Goal: Information Seeking & Learning: Learn about a topic

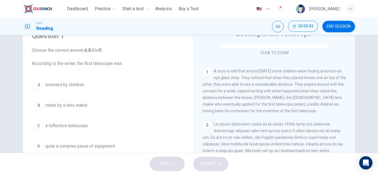
scroll to position [33, 0]
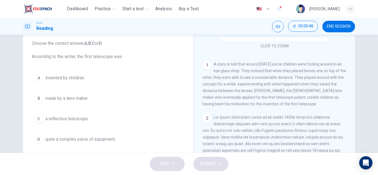
click at [76, 99] on span "made by a lens maker." at bounding box center [66, 98] width 43 height 7
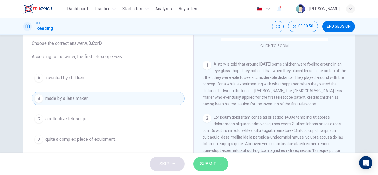
click at [220, 164] on icon "button" at bounding box center [219, 163] width 3 height 3
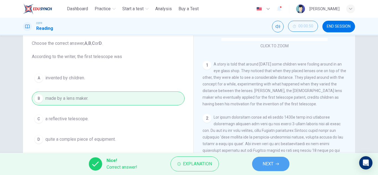
click at [281, 161] on button "NEXT" at bounding box center [270, 164] width 37 height 14
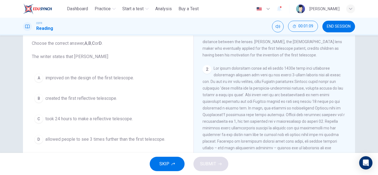
scroll to position [148, 0]
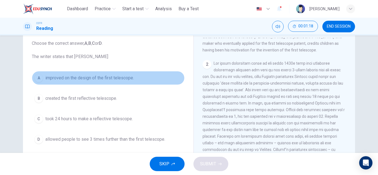
click at [116, 81] on span "improved on the design of the first telescope." at bounding box center [89, 78] width 89 height 7
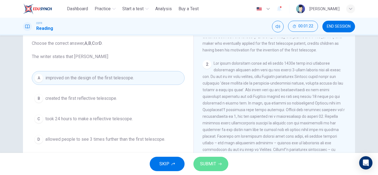
click at [223, 162] on button "SUBMIT" at bounding box center [211, 164] width 35 height 14
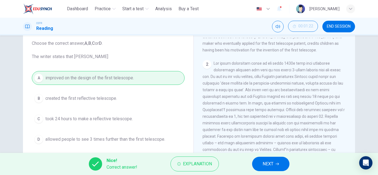
click at [262, 161] on button "NEXT" at bounding box center [270, 164] width 37 height 14
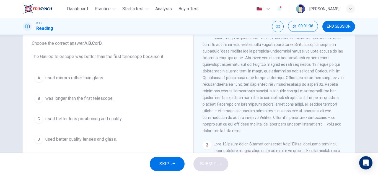
scroll to position [188, 0]
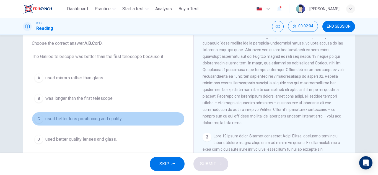
click at [100, 119] on span "used better lens positioning and quality." at bounding box center [83, 119] width 77 height 7
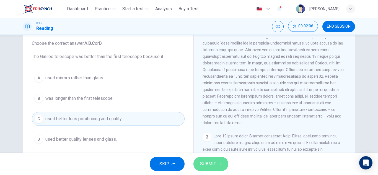
click at [213, 161] on span "SUBMIT" at bounding box center [208, 164] width 16 height 8
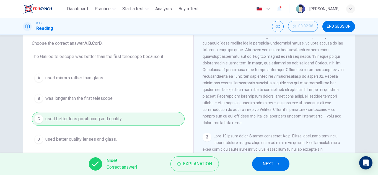
click at [112, 134] on div "A used mirrors rather than glass. B was longer than the first telescope. C used…" at bounding box center [108, 108] width 153 height 75
click at [179, 161] on button "Explanation" at bounding box center [195, 164] width 48 height 15
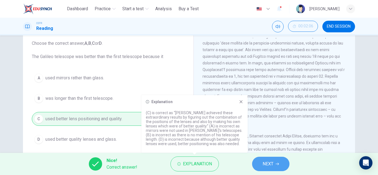
click at [281, 165] on button "NEXT" at bounding box center [270, 164] width 37 height 14
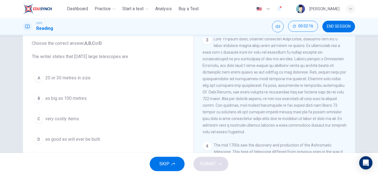
scroll to position [291, 0]
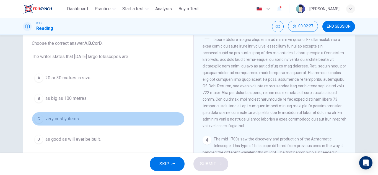
click at [68, 120] on span "very costly items." at bounding box center [62, 119] width 34 height 7
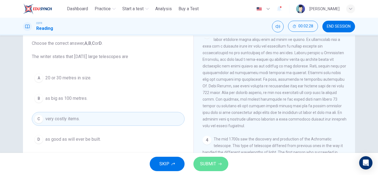
click at [205, 161] on span "SUBMIT" at bounding box center [208, 164] width 16 height 8
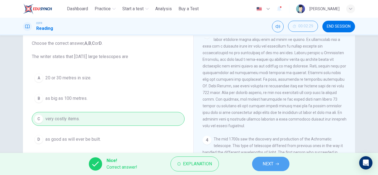
click at [257, 163] on button "NEXT" at bounding box center [270, 164] width 37 height 14
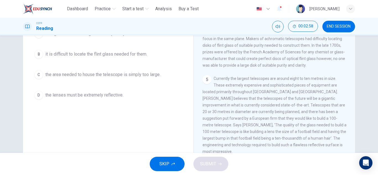
scroll to position [80, 0]
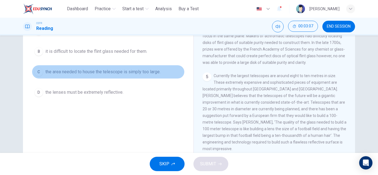
click at [144, 74] on span "the area needed to house the telescope is simply too large." at bounding box center [102, 72] width 115 height 7
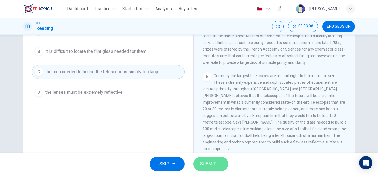
click at [215, 159] on button "SUBMIT" at bounding box center [211, 164] width 35 height 14
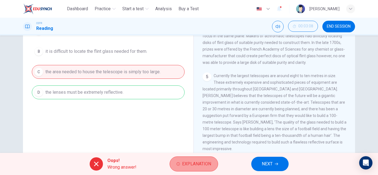
click at [217, 165] on button "Explanation" at bounding box center [194, 164] width 48 height 15
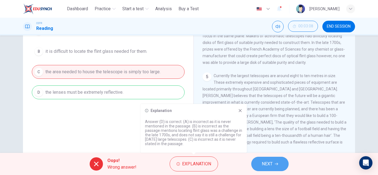
click at [265, 163] on span "NEXT" at bounding box center [267, 164] width 11 height 8
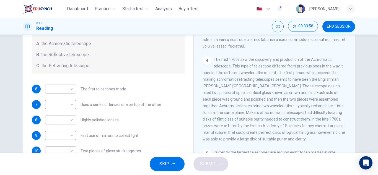
scroll to position [71, 0]
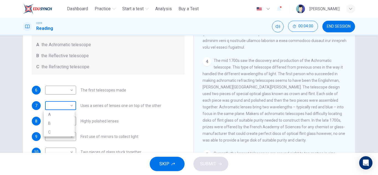
click at [64, 102] on body "This site uses cookies, as explained in our Privacy Policy . If you agree to th…" at bounding box center [189, 87] width 378 height 175
click at [69, 113] on li "A" at bounding box center [59, 114] width 31 height 9
type input "*"
drag, startPoint x: 264, startPoint y: 102, endPoint x: 288, endPoint y: 122, distance: 32.0
click at [288, 122] on div "4 The mid 1700s saw the discovery and production of the Achromatic telescope. T…" at bounding box center [275, 100] width 144 height 86
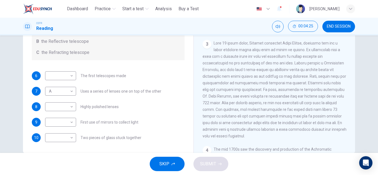
scroll to position [226, 0]
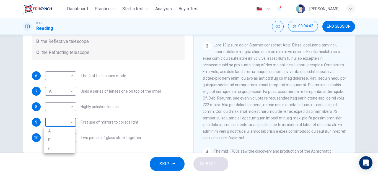
click at [63, 122] on body "This site uses cookies, as explained in our Privacy Policy . If you agree to th…" at bounding box center [189, 87] width 378 height 175
click at [64, 138] on li "B" at bounding box center [59, 140] width 31 height 9
type input "*"
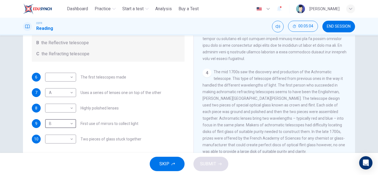
scroll to position [86, 0]
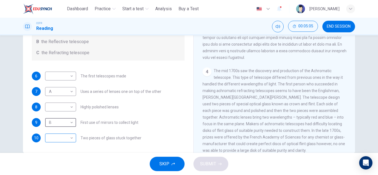
click at [55, 141] on body "This site uses cookies, as explained in our Privacy Policy . If you agree to th…" at bounding box center [189, 87] width 378 height 175
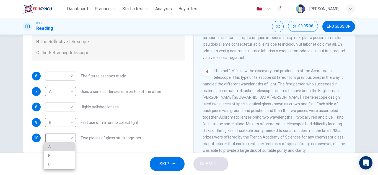
click at [63, 144] on li "A" at bounding box center [59, 147] width 31 height 9
type input "*"
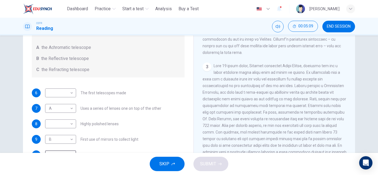
scroll to position [194, 0]
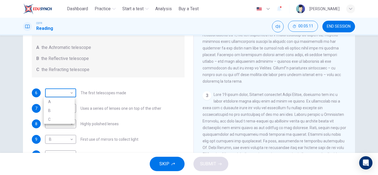
click at [51, 96] on body "This site uses cookies, as explained in our Privacy Policy . If you agree to th…" at bounding box center [189, 87] width 378 height 175
click at [62, 121] on li "C" at bounding box center [59, 119] width 31 height 9
type input "*"
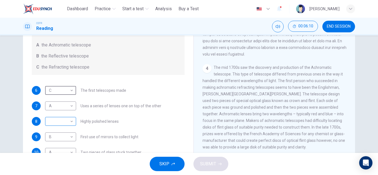
scroll to position [66, 0]
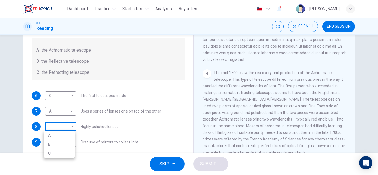
click at [65, 121] on body "This site uses cookies, as explained in our Privacy Policy . If you agree to th…" at bounding box center [189, 87] width 378 height 175
click at [59, 150] on li "C" at bounding box center [59, 153] width 31 height 9
type input "*"
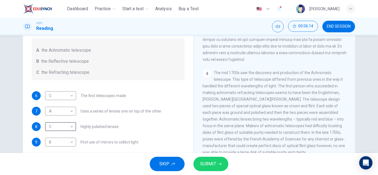
scroll to position [0, 0]
click at [211, 160] on span "SUBMIT" at bounding box center [208, 164] width 16 height 8
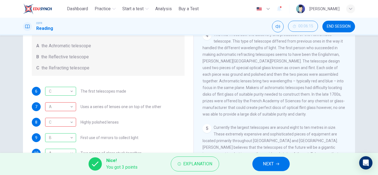
scroll to position [404, 0]
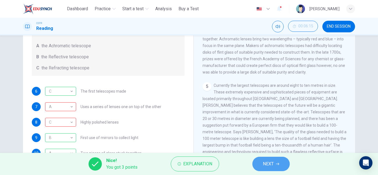
click at [267, 165] on span "NEXT" at bounding box center [268, 164] width 11 height 8
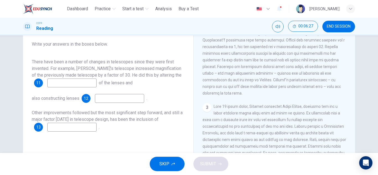
scroll to position [192, 0]
click at [91, 82] on input at bounding box center [71, 83] width 49 height 9
type input "*********"
click at [112, 101] on input at bounding box center [119, 98] width 49 height 9
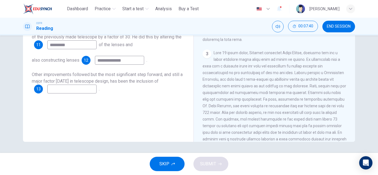
scroll to position [207, 0]
type input "**********"
click at [94, 91] on input at bounding box center [71, 89] width 49 height 9
type input "*******"
click at [208, 166] on span "SUBMIT" at bounding box center [208, 164] width 16 height 8
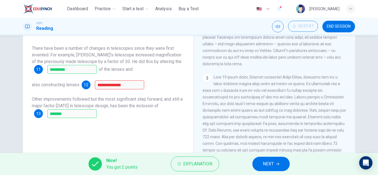
scroll to position [73, 0]
drag, startPoint x: 128, startPoint y: 80, endPoint x: 200, endPoint y: 171, distance: 115.7
click at [200, 171] on div "**********" at bounding box center [189, 87] width 378 height 175
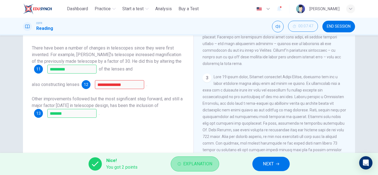
click at [200, 171] on button "Explanation" at bounding box center [195, 164] width 48 height 15
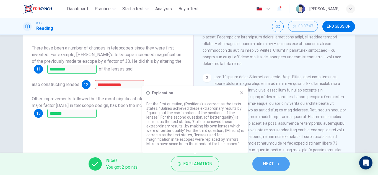
click at [267, 168] on button "NEXT" at bounding box center [270, 164] width 37 height 14
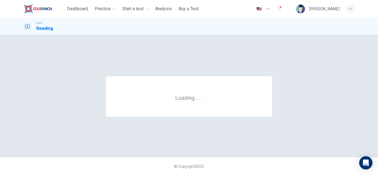
scroll to position [0, 0]
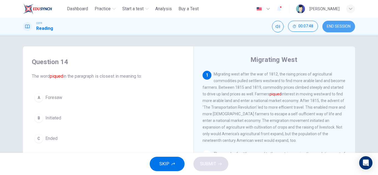
click at [340, 27] on span "END SESSION" at bounding box center [339, 26] width 24 height 4
